Goal: Transaction & Acquisition: Subscribe to service/newsletter

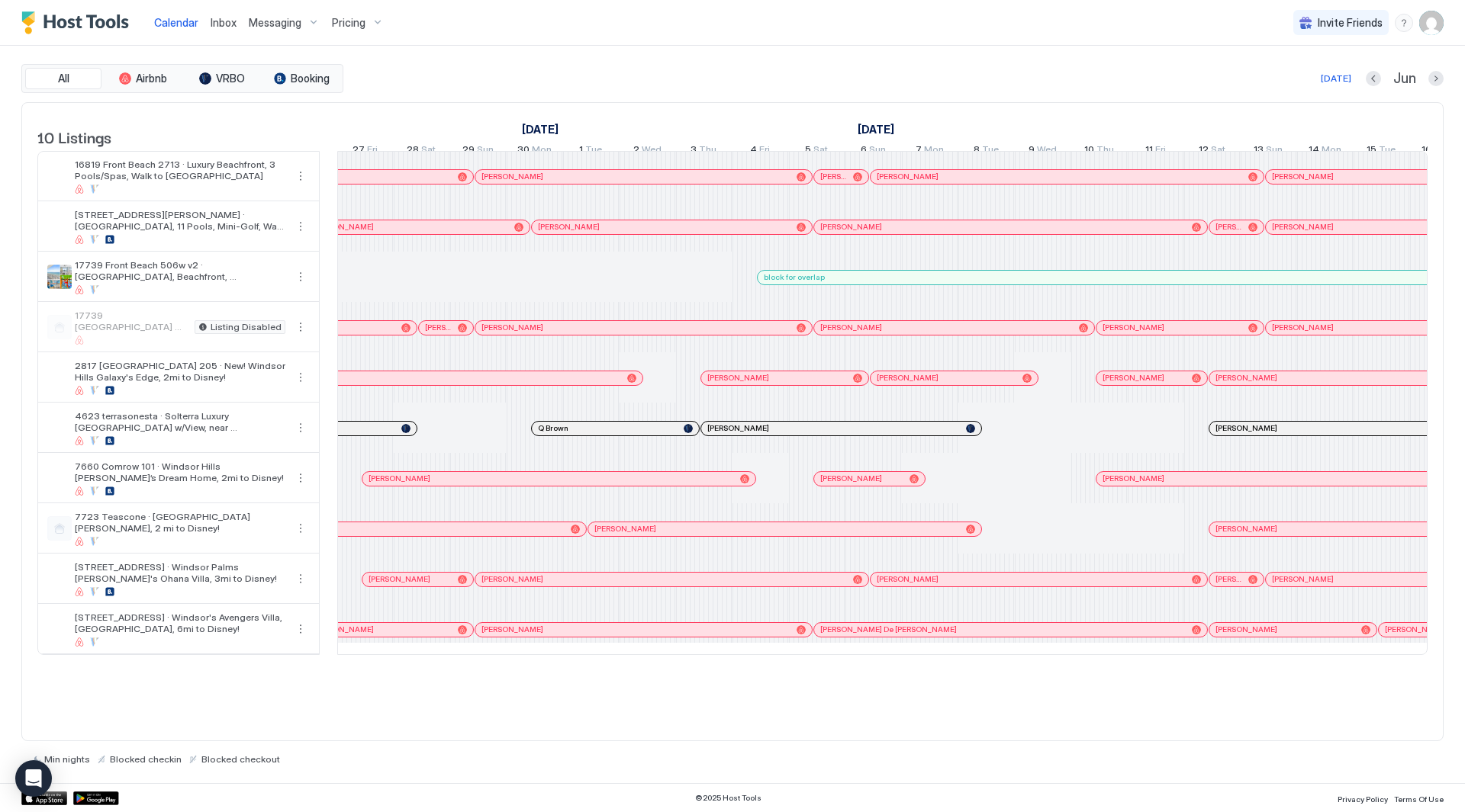
scroll to position [0, 176]
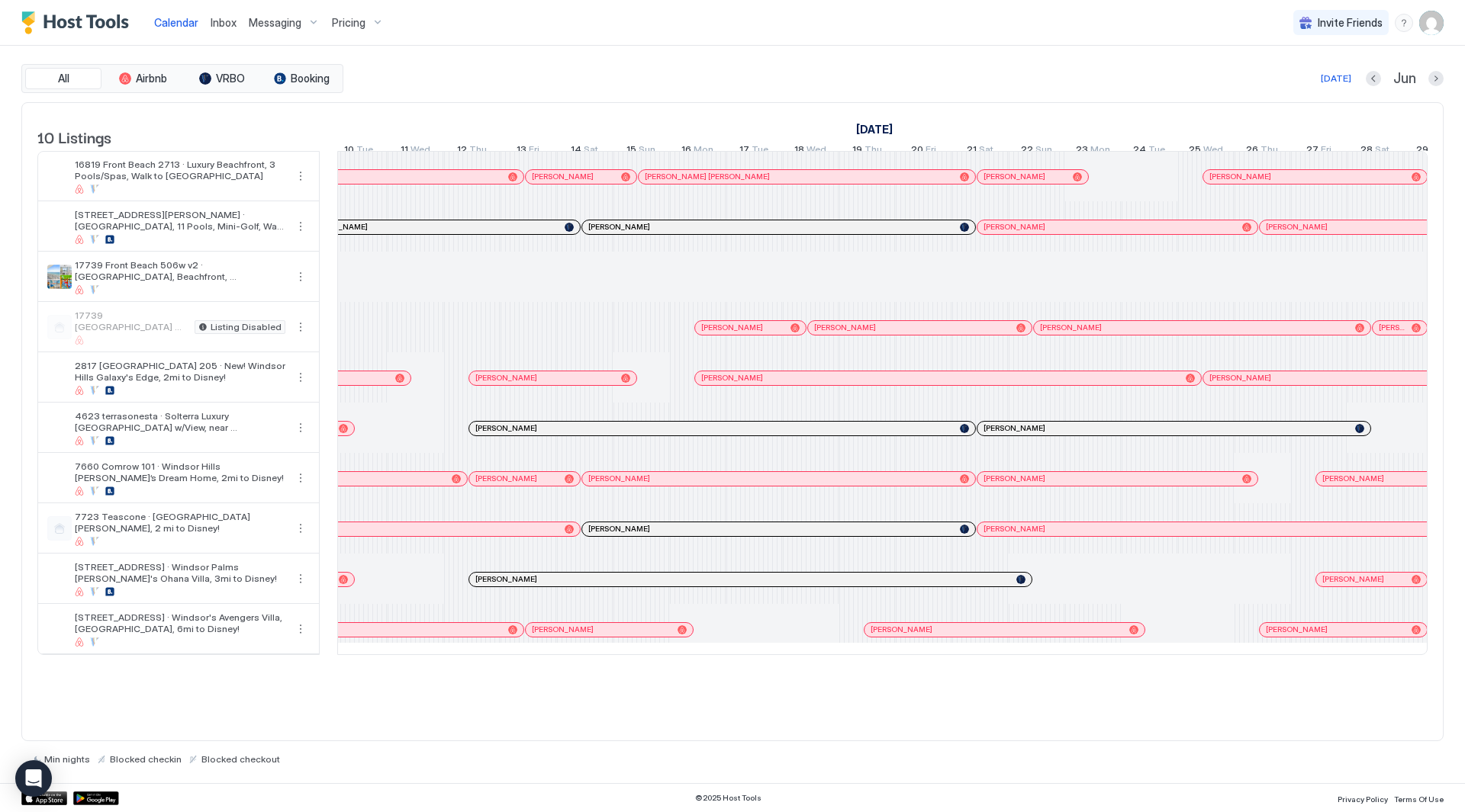
click at [138, 332] on span "17739 [GEOGRAPHIC_DATA] 506w · [GEOGRAPHIC_DATA], Oceanfront, [GEOGRAPHIC_DATA]…" at bounding box center [132, 321] width 114 height 23
click at [345, 23] on span "Pricing" at bounding box center [349, 22] width 34 height 14
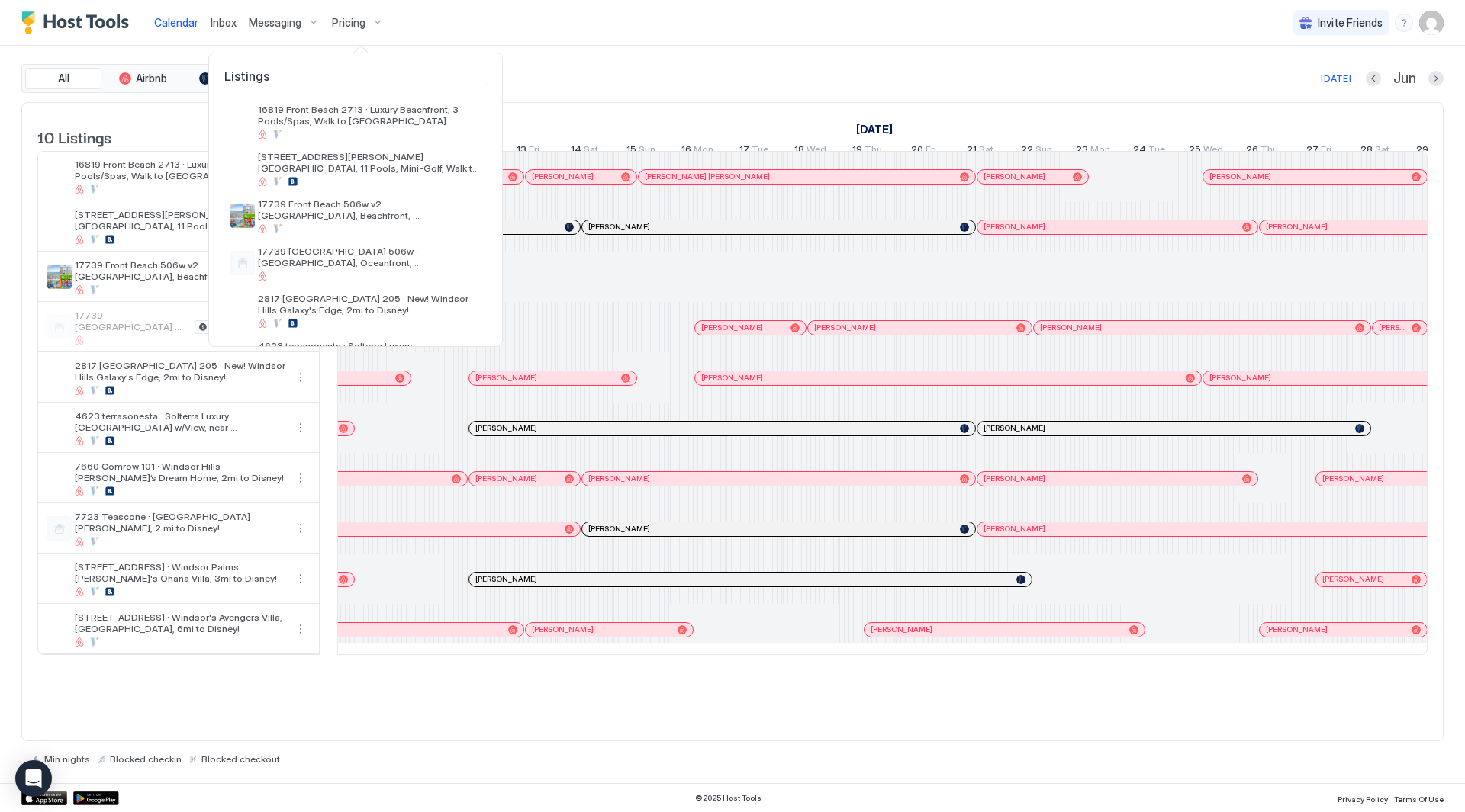
scroll to position [0, 0]
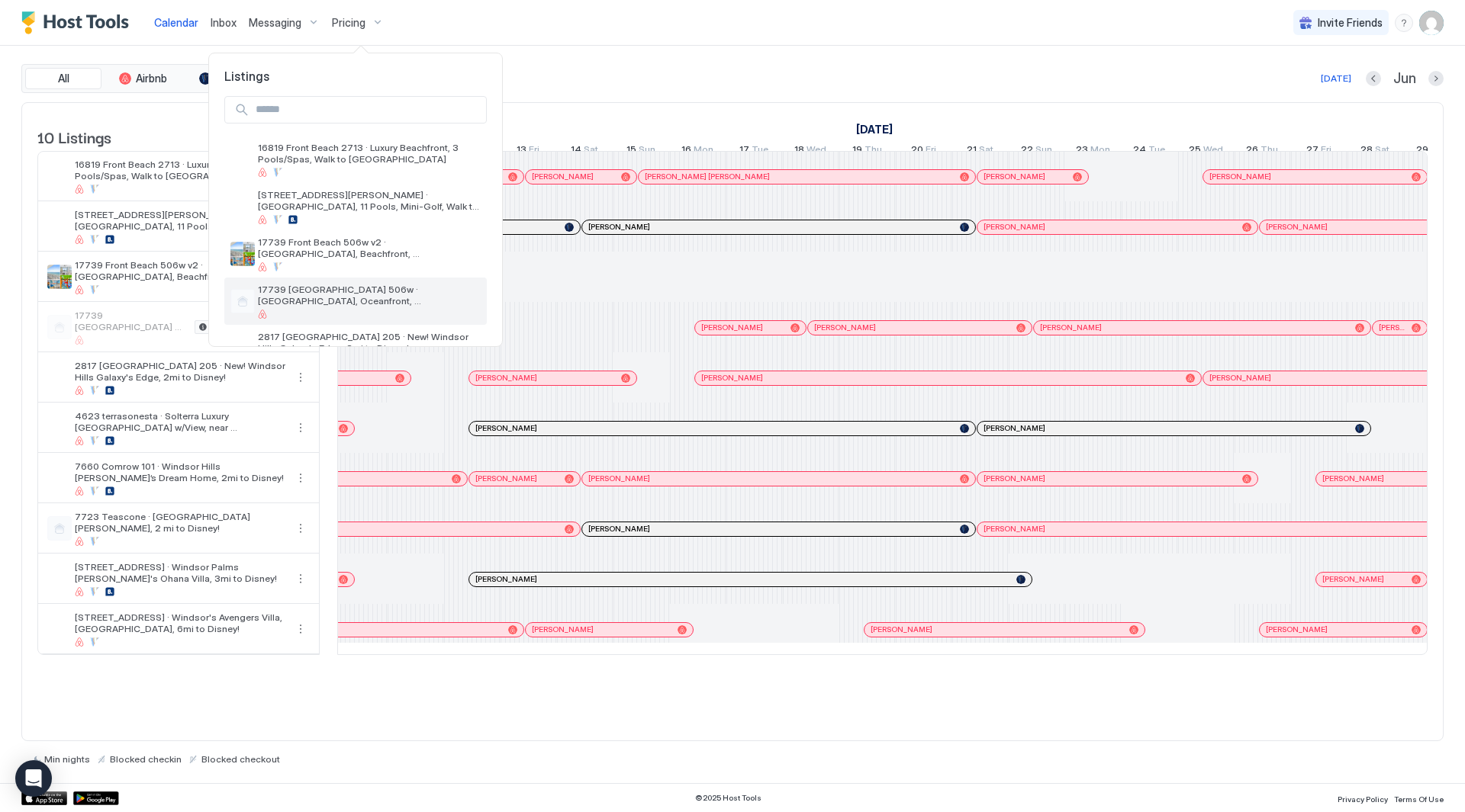
click at [405, 293] on span "17739 [GEOGRAPHIC_DATA] 506w · [GEOGRAPHIC_DATA], Oceanfront, [GEOGRAPHIC_DATA]…" at bounding box center [369, 295] width 223 height 23
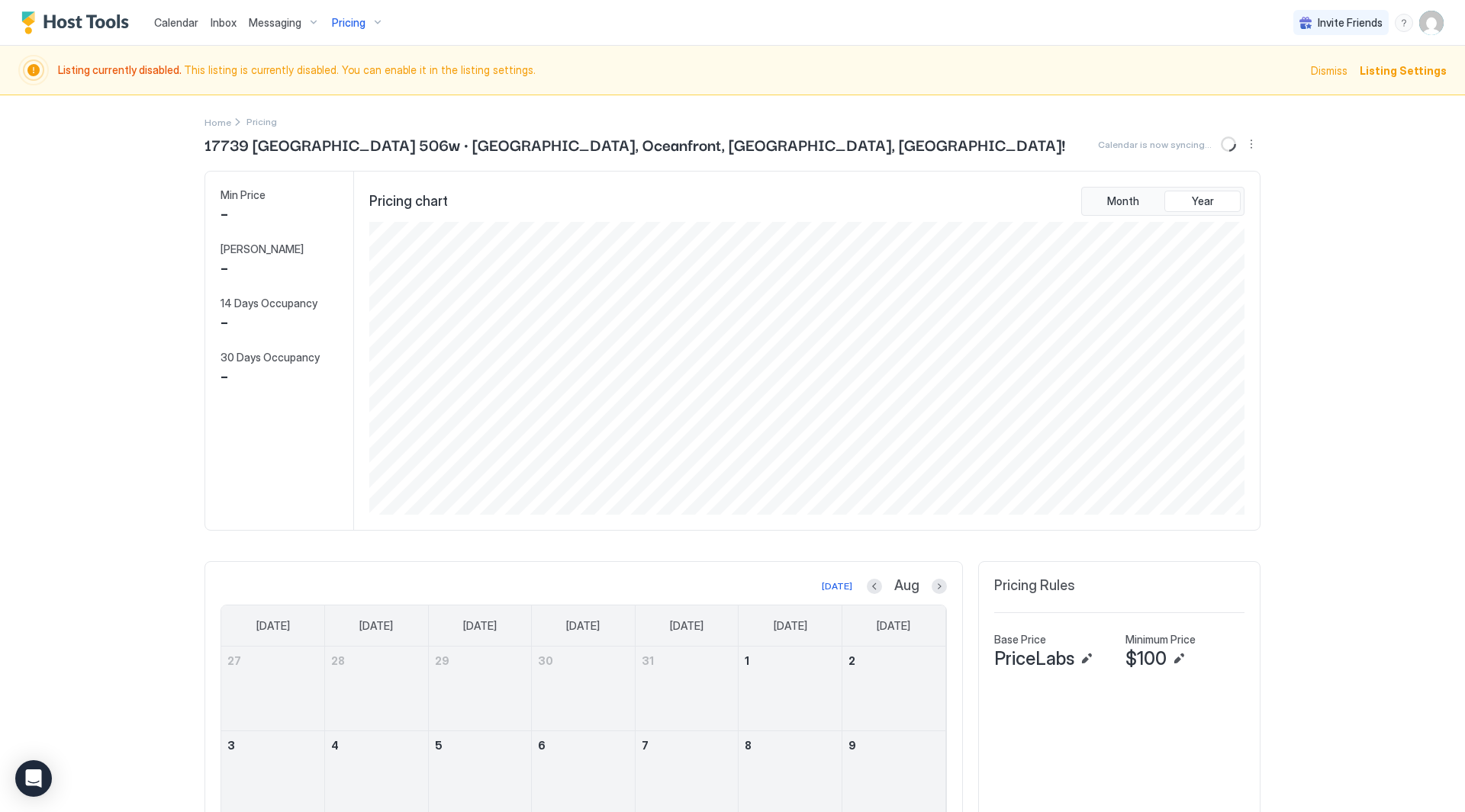
scroll to position [293, 879]
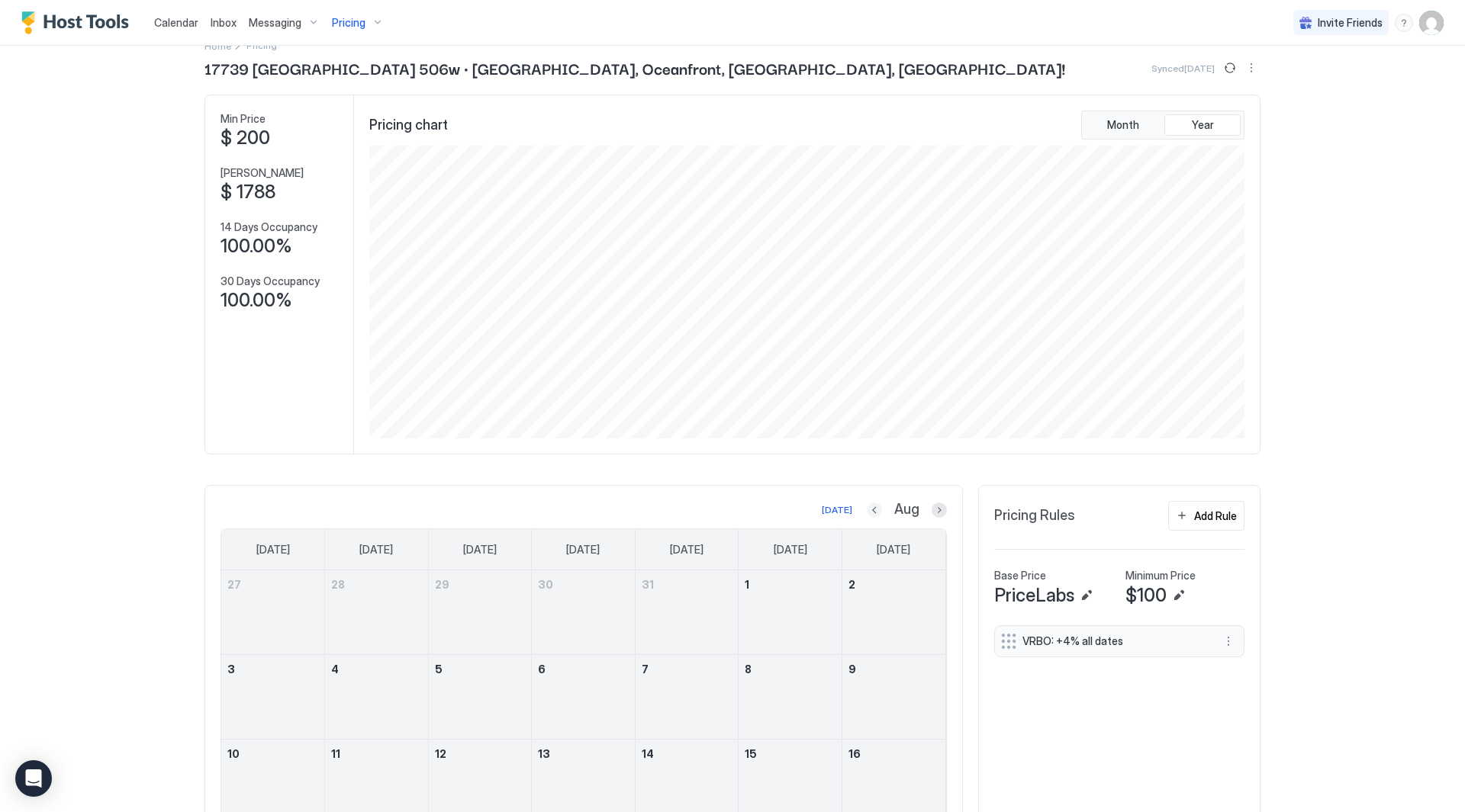
click at [875, 508] on button "Previous month" at bounding box center [874, 511] width 15 height 15
click at [866, 508] on button "Previous month" at bounding box center [858, 511] width 15 height 15
click at [872, 509] on button "Previous month" at bounding box center [874, 511] width 15 height 15
click at [937, 508] on button "Next month" at bounding box center [939, 511] width 15 height 15
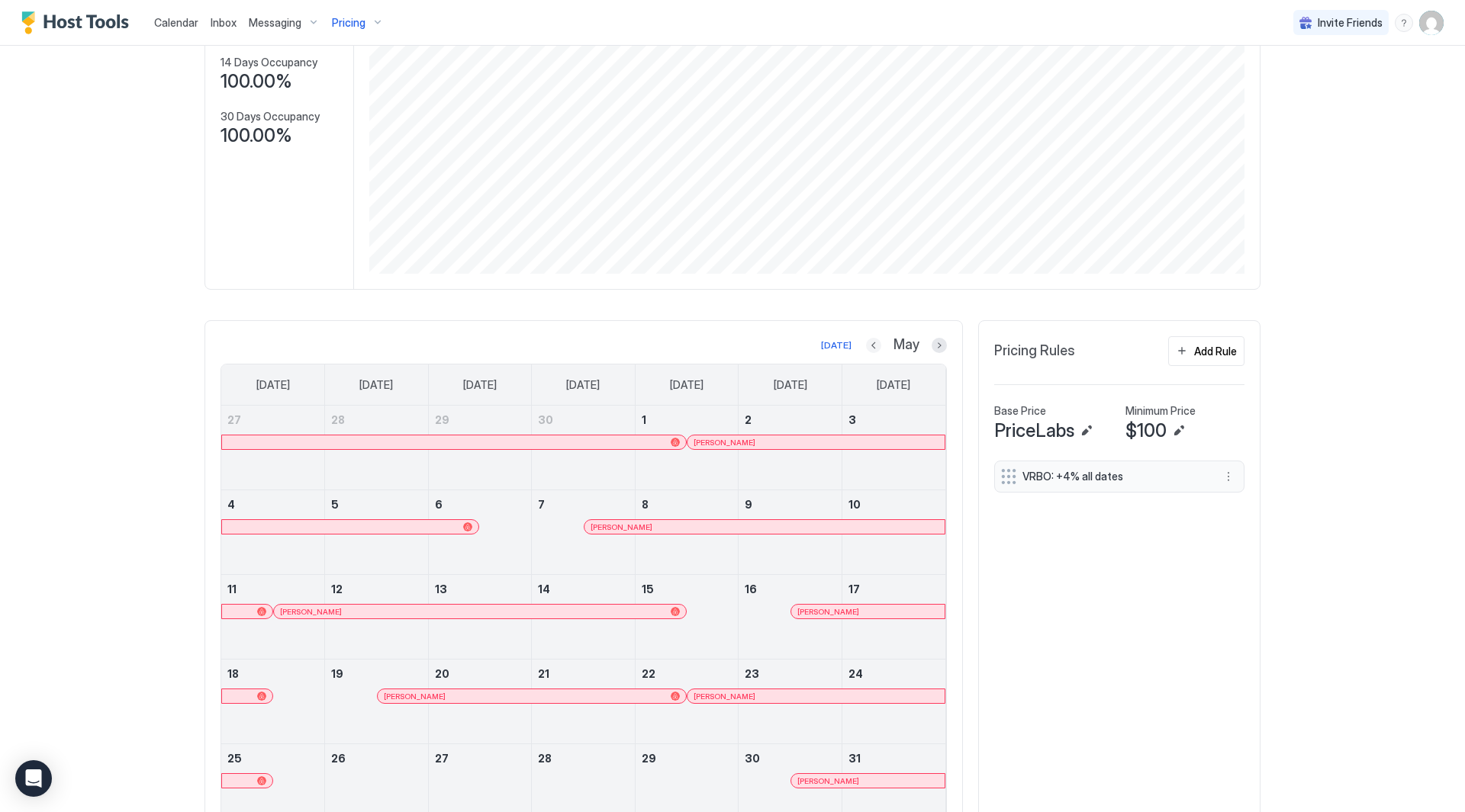
click at [873, 348] on button "Previous month" at bounding box center [874, 345] width 15 height 15
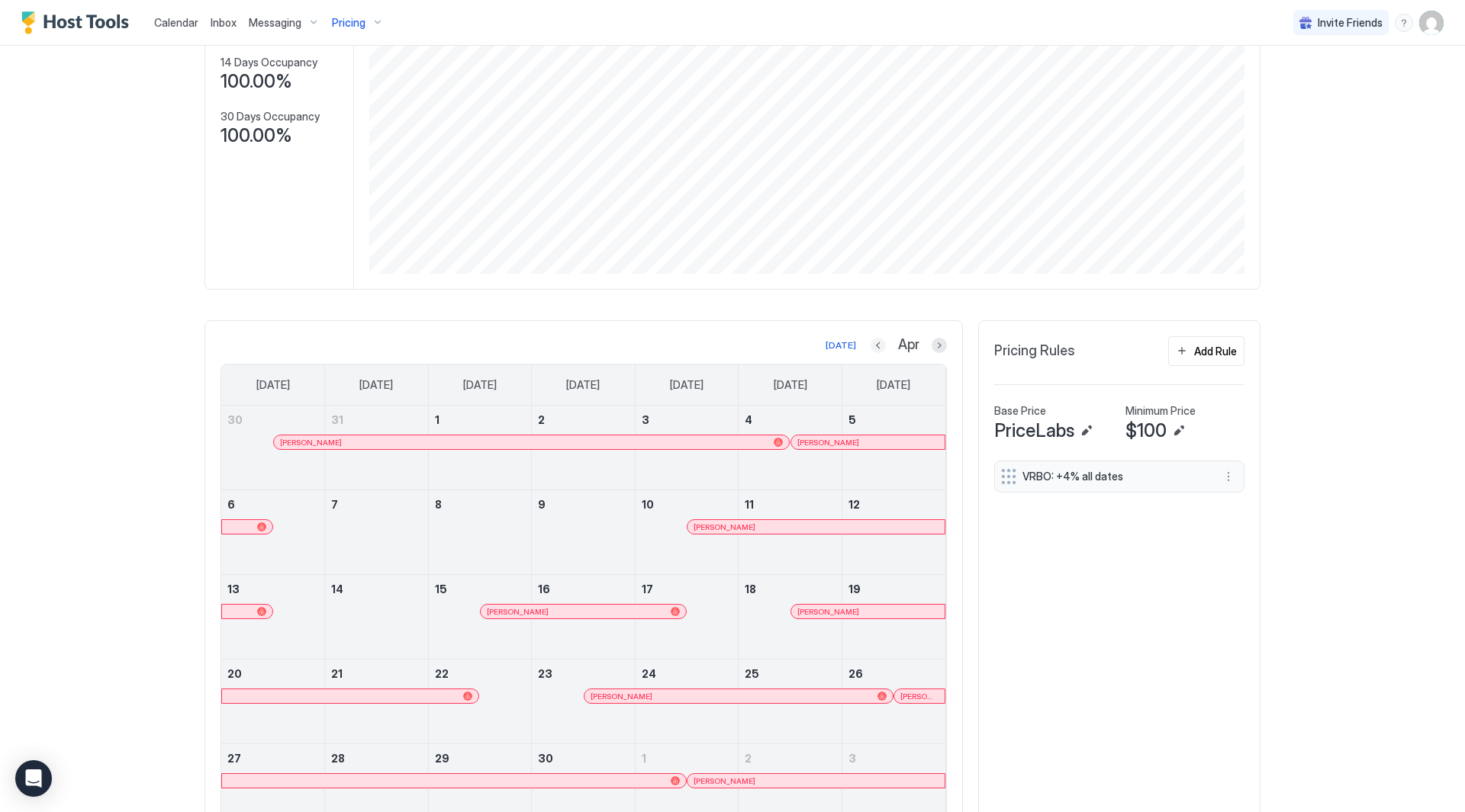
click at [876, 351] on button "Previous month" at bounding box center [879, 345] width 15 height 15
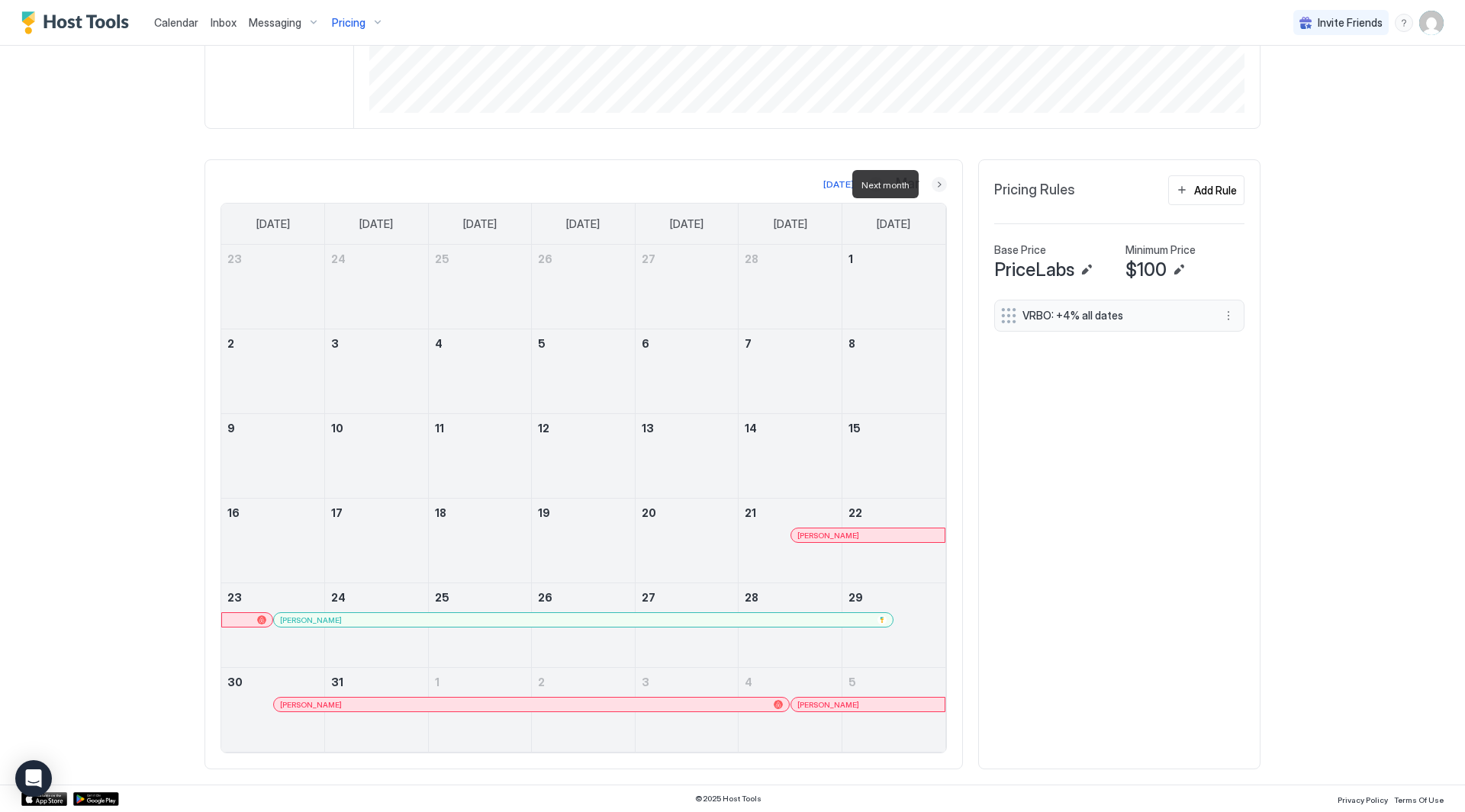
click at [932, 177] on button "Next month" at bounding box center [939, 185] width 15 height 15
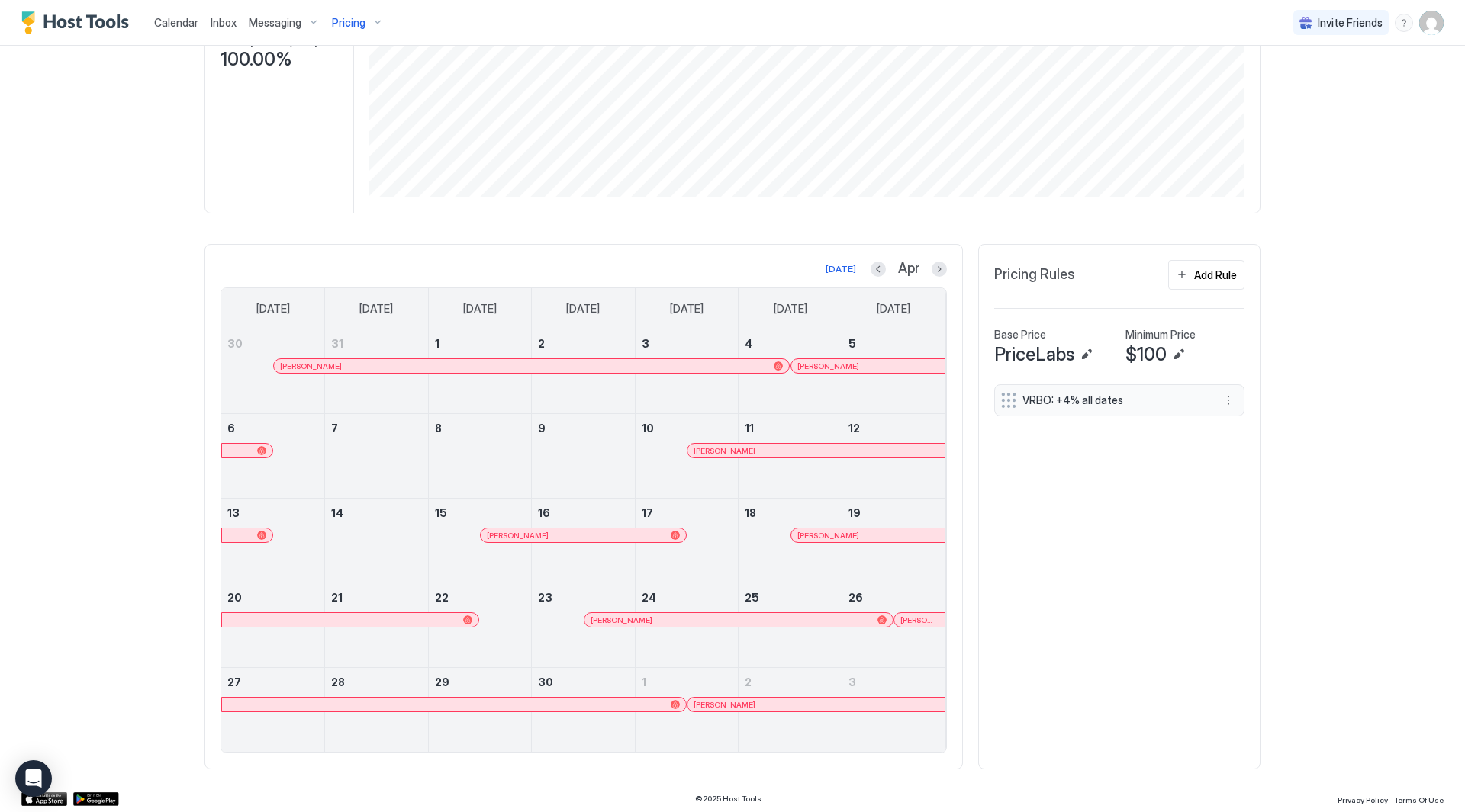
click at [932, 265] on div at bounding box center [939, 269] width 15 height 15
click at [933, 270] on button "Next month" at bounding box center [939, 269] width 15 height 15
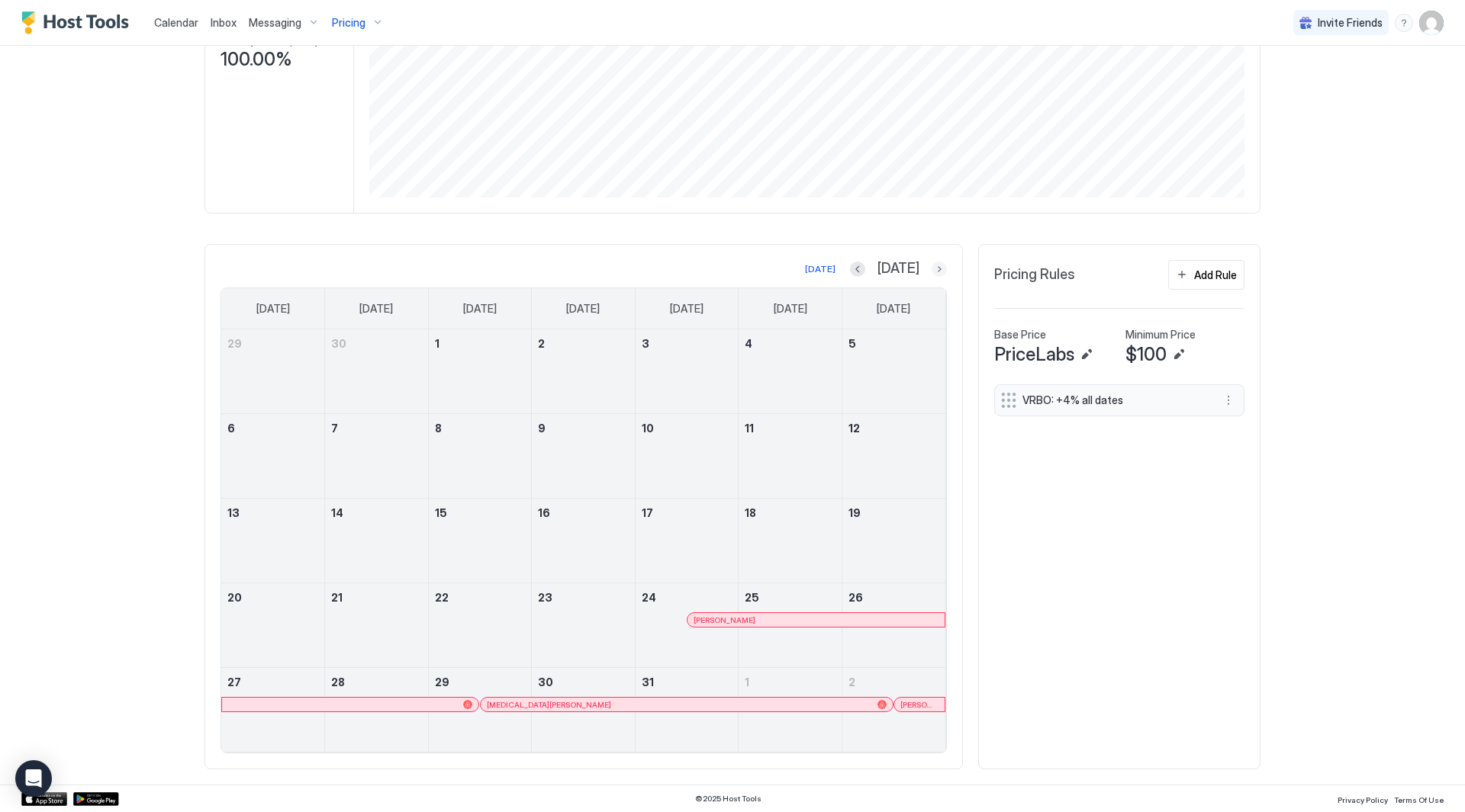
click at [933, 270] on button "Next month" at bounding box center [939, 269] width 15 height 15
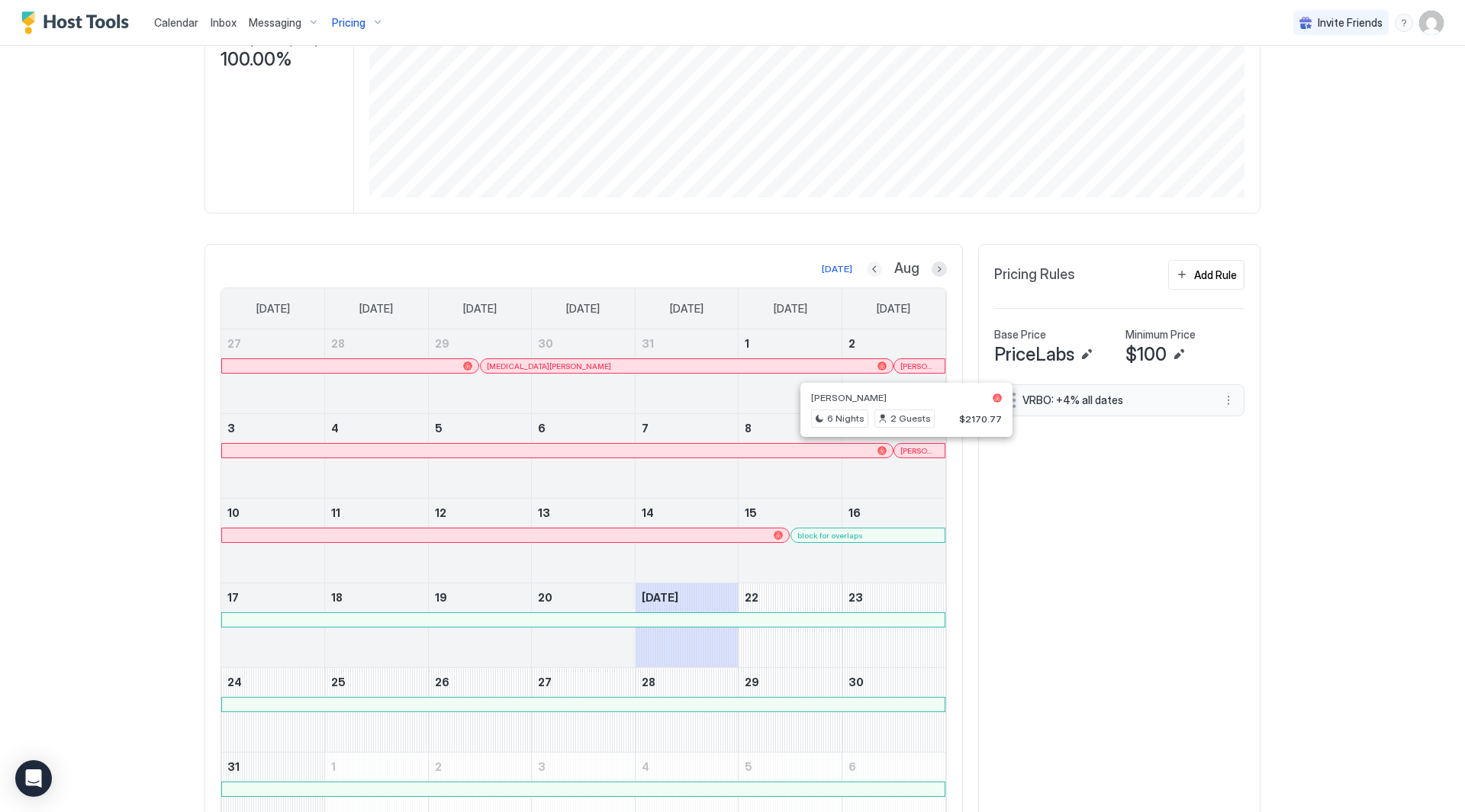
click at [871, 271] on button "Previous month" at bounding box center [874, 269] width 15 height 15
